Goal: Transaction & Acquisition: Purchase product/service

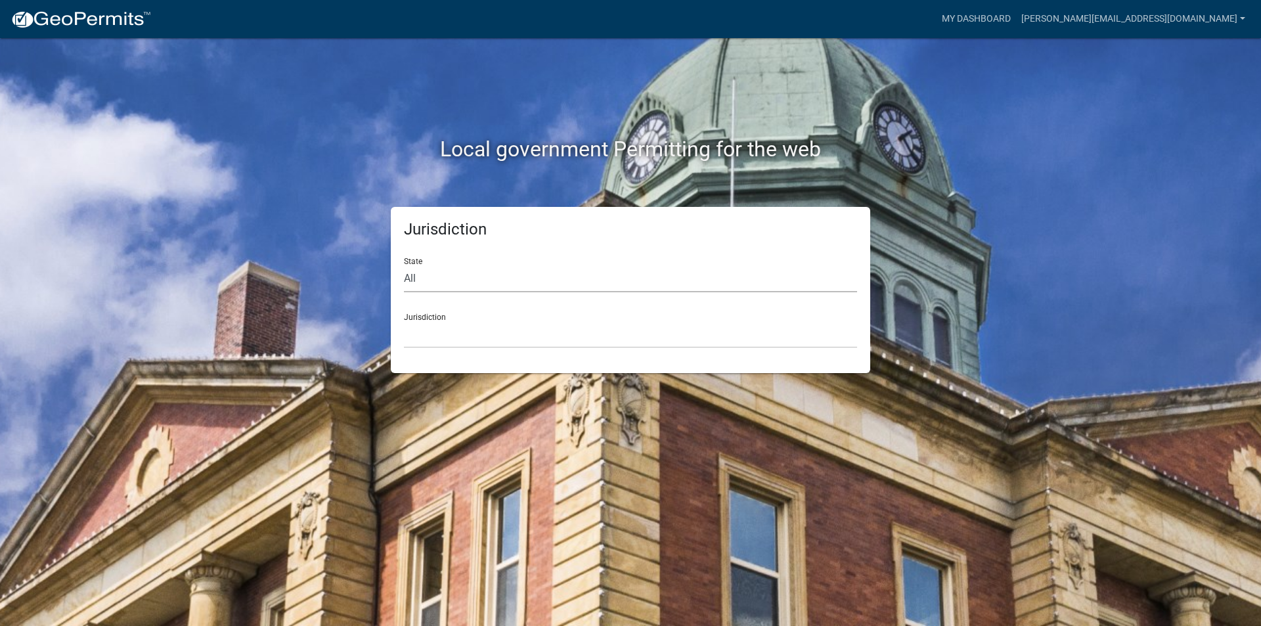
click at [510, 276] on select "All [US_STATE] [US_STATE] [US_STATE] [US_STATE] [US_STATE] [US_STATE] [US_STATE…" at bounding box center [630, 278] width 453 height 27
click at [1148, 13] on link "[PERSON_NAME][EMAIL_ADDRESS][DOMAIN_NAME]" at bounding box center [1133, 19] width 235 height 25
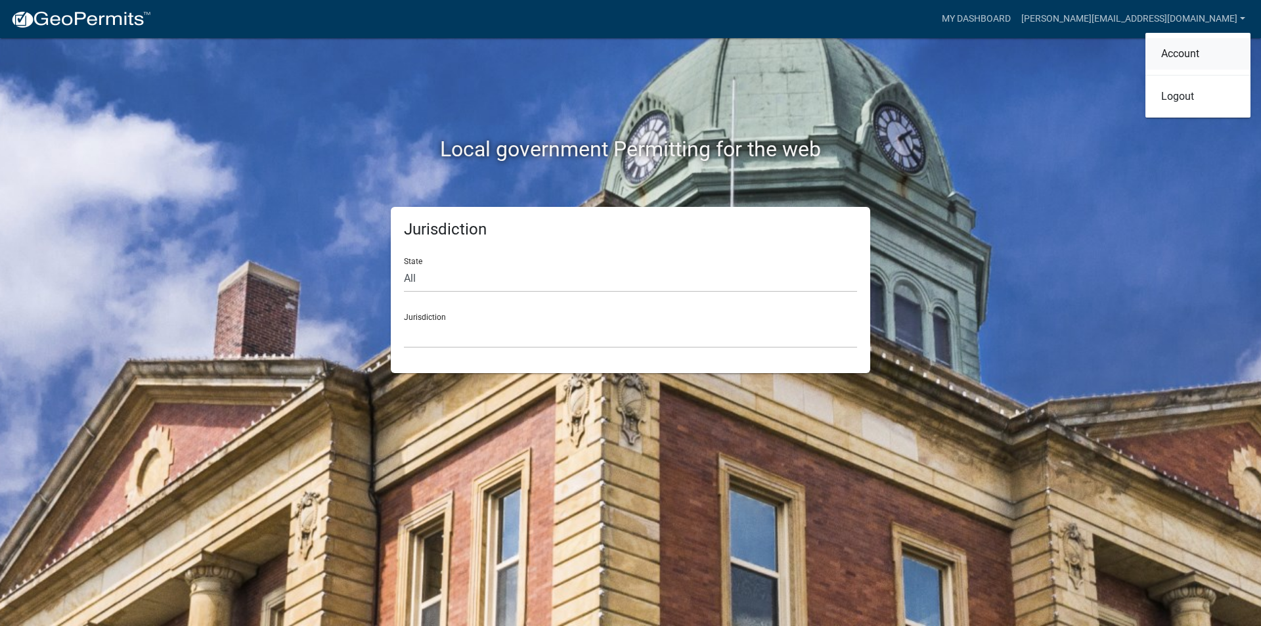
click at [1192, 49] on link "Account" at bounding box center [1198, 54] width 105 height 32
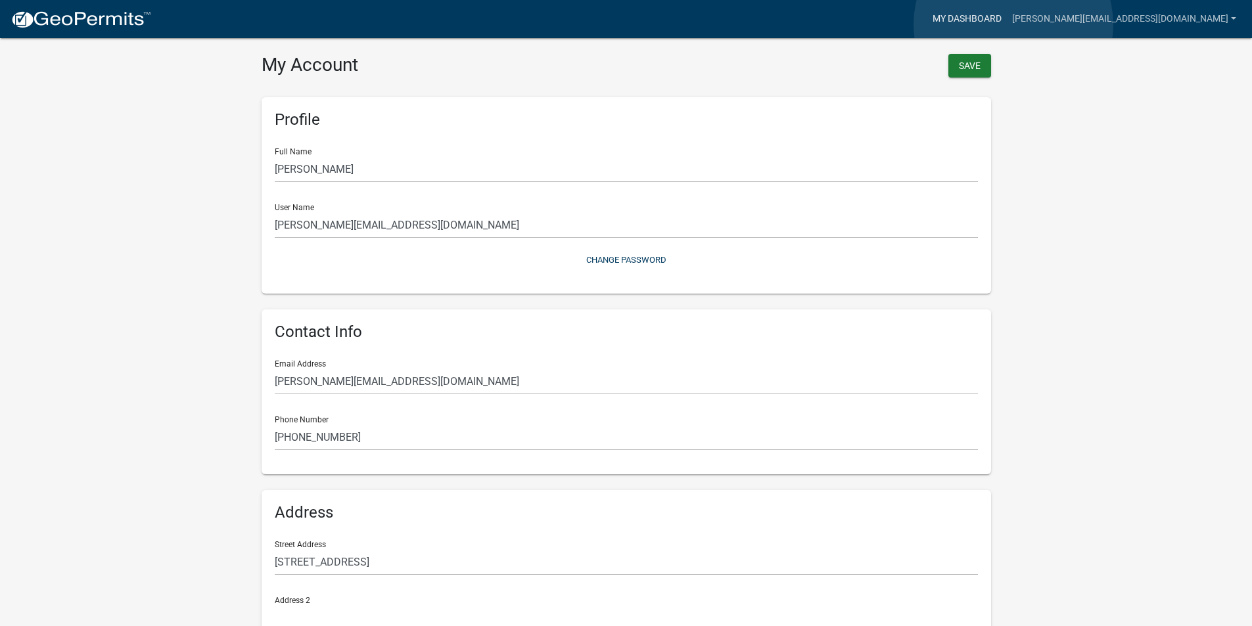
click at [1007, 24] on link "My Dashboard" at bounding box center [966, 19] width 79 height 25
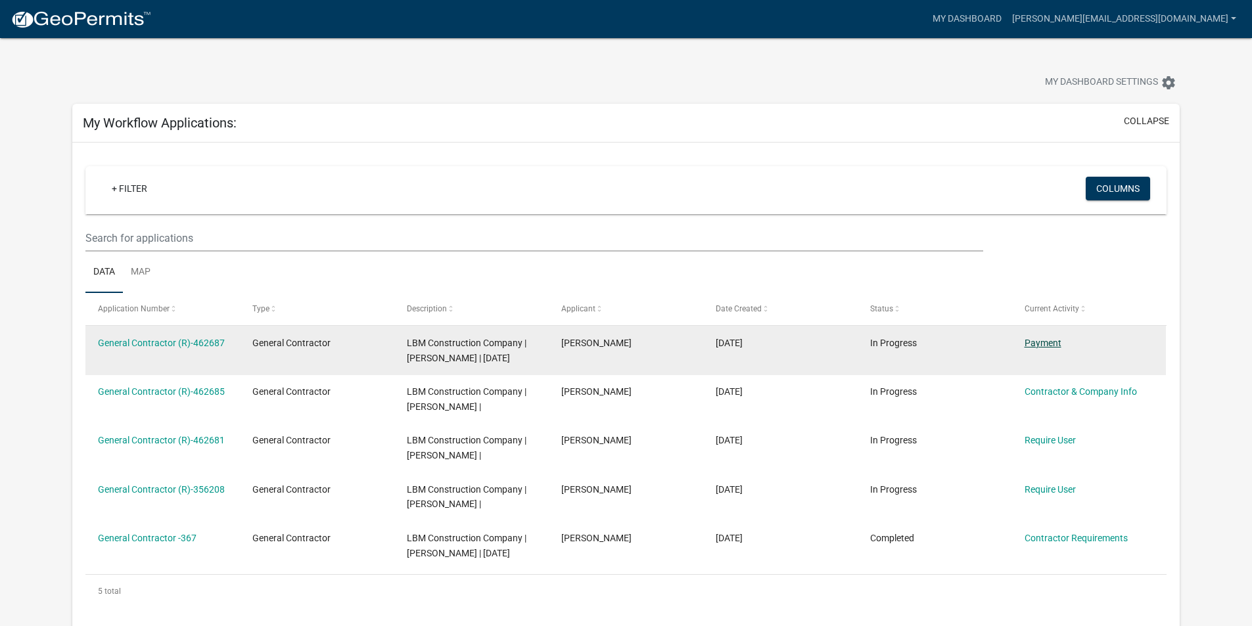
click at [1056, 344] on link "Payment" at bounding box center [1042, 343] width 37 height 11
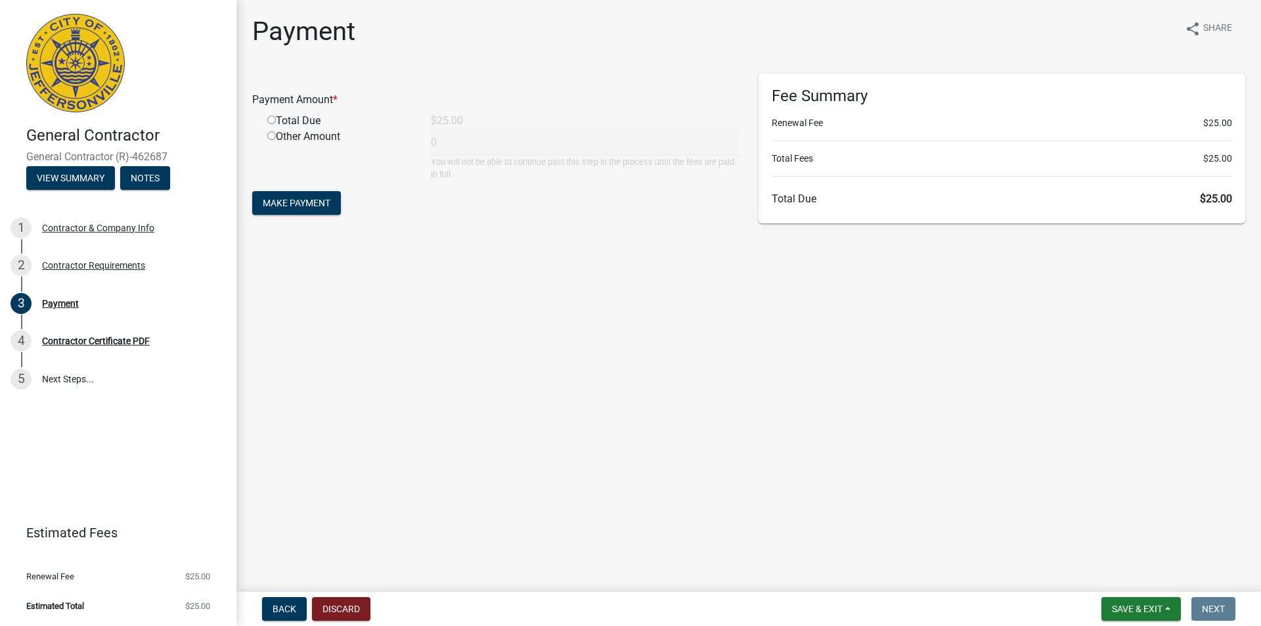
click at [270, 121] on input "radio" at bounding box center [271, 120] width 9 height 9
radio input "true"
type input "25"
click at [284, 201] on span "Make Payment" at bounding box center [297, 203] width 68 height 11
